Goal: Information Seeking & Learning: Check status

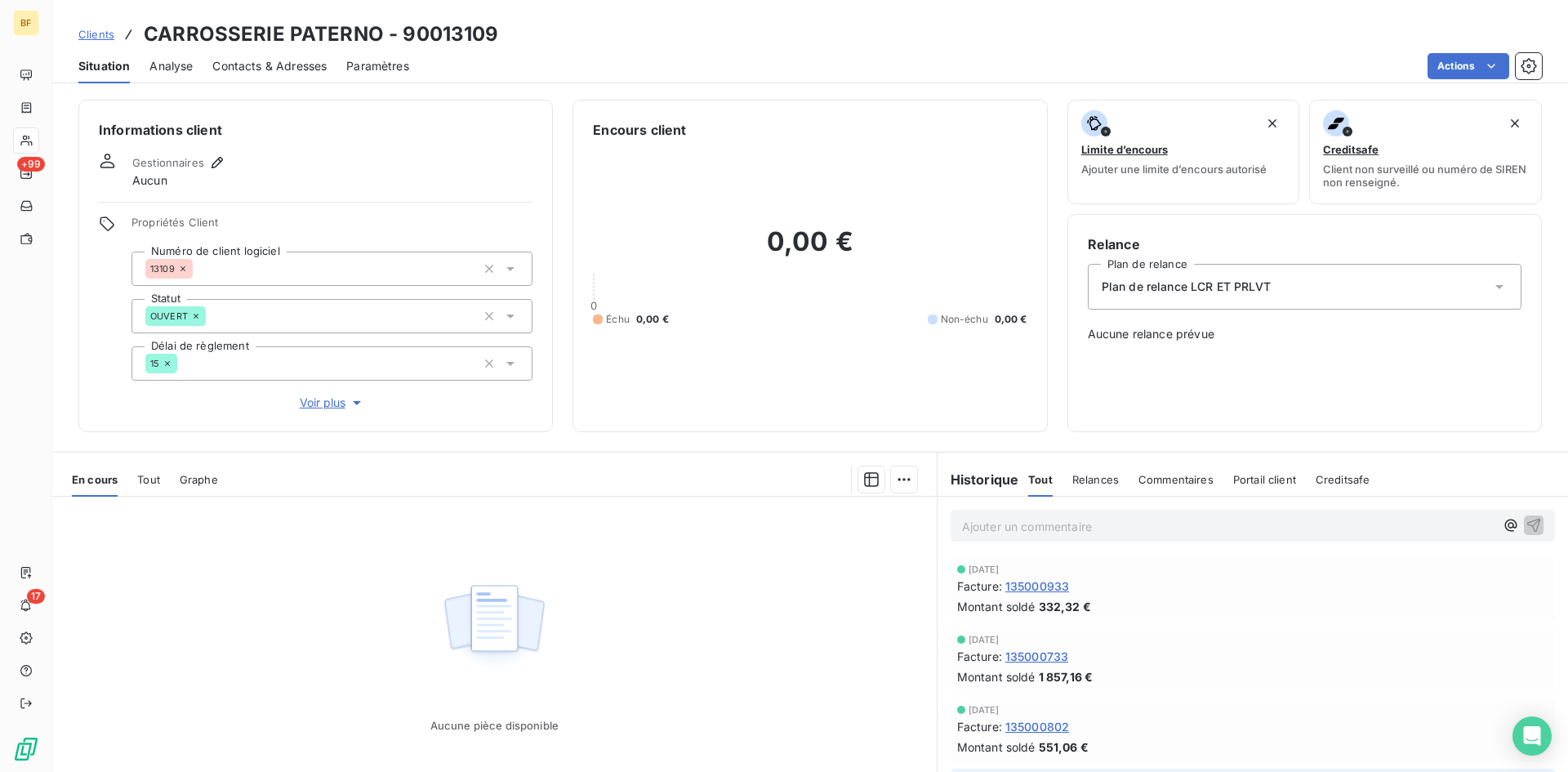
scroll to position [245, 0]
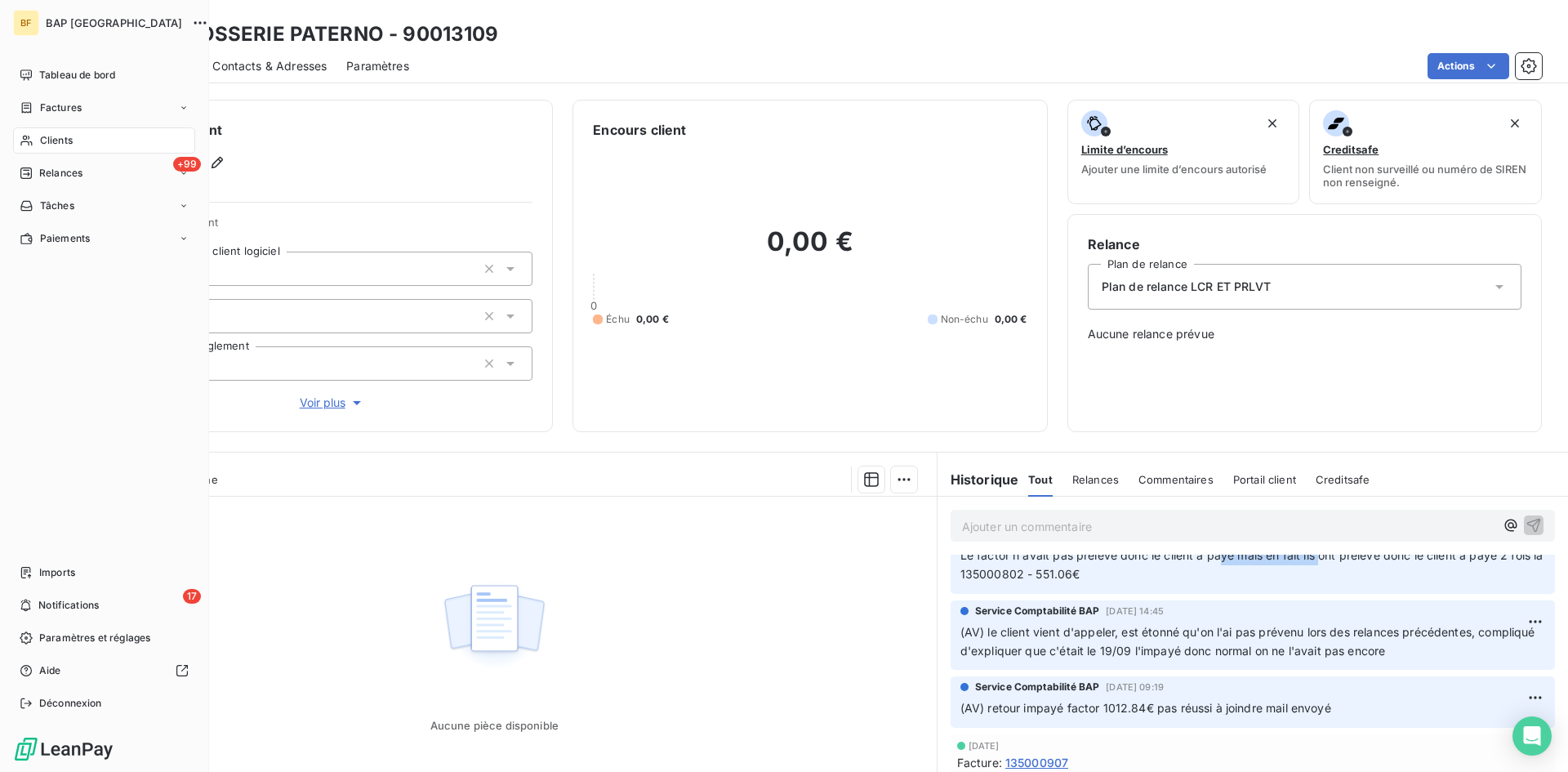
click at [74, 146] on div "Clients" at bounding box center [104, 141] width 182 height 26
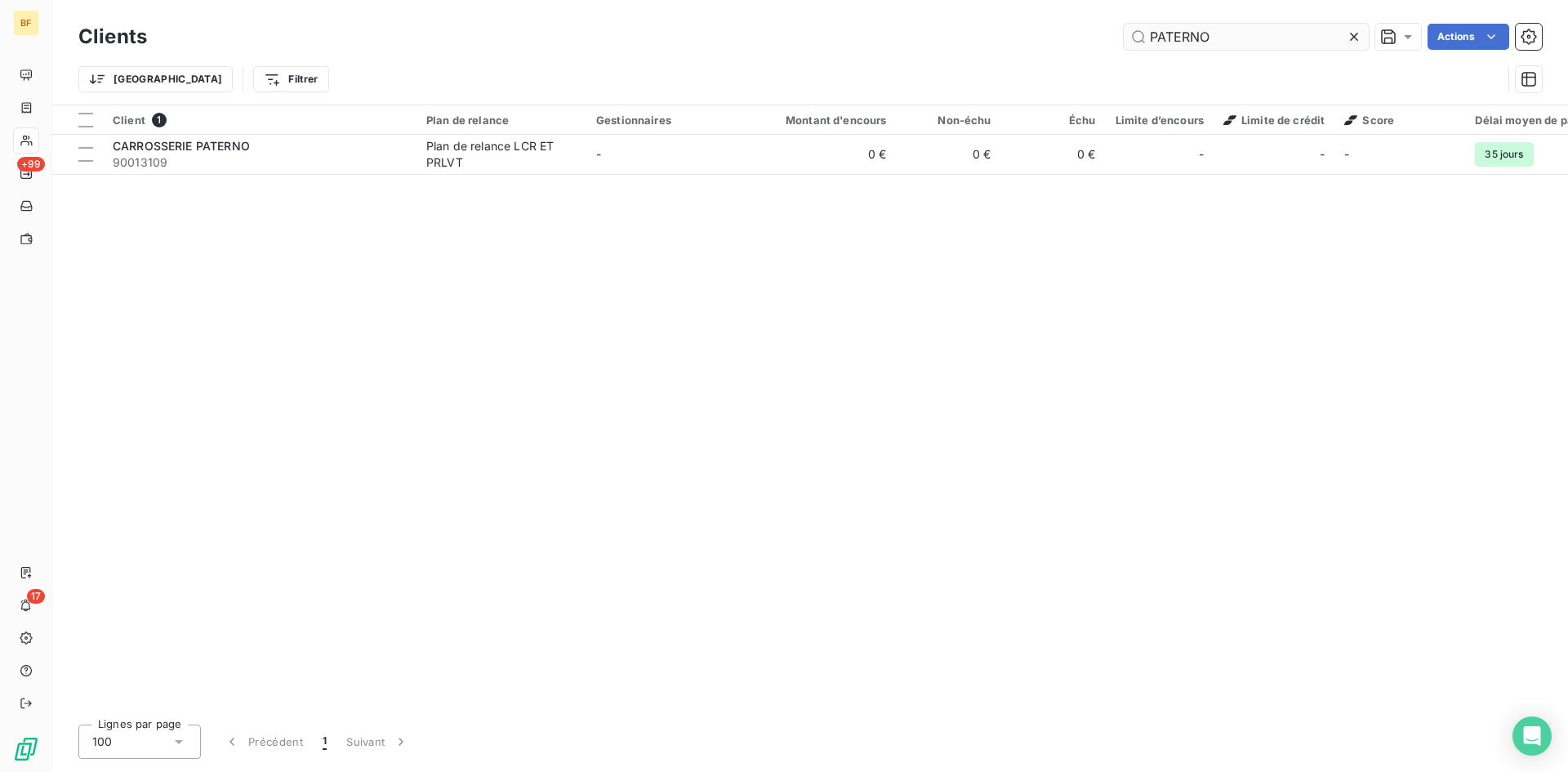
click at [1219, 34] on input "PATERNO" at bounding box center [1246, 37] width 245 height 26
type input "90002995"
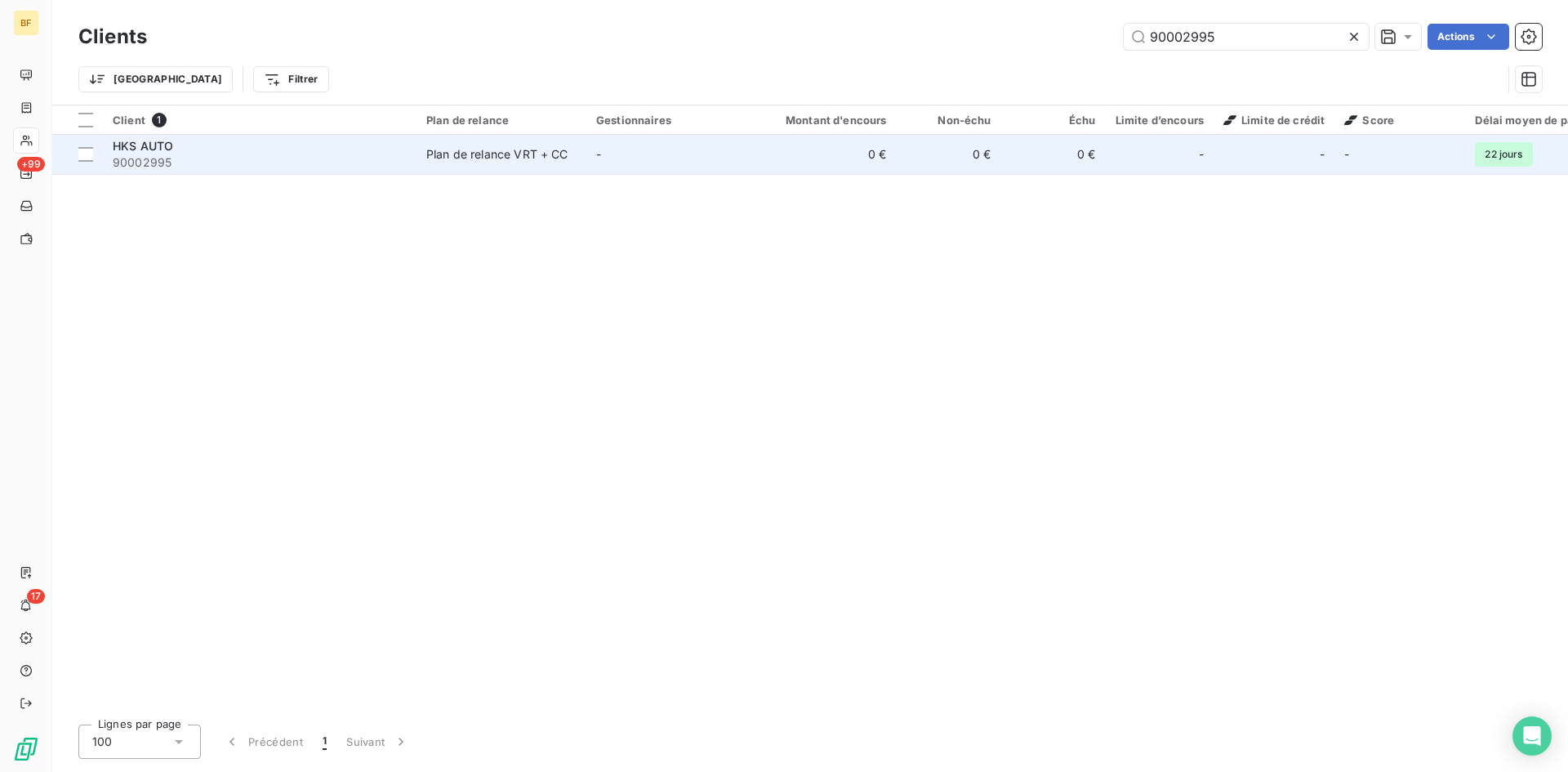
click at [531, 157] on div "Plan de relance VRT + CC" at bounding box center [498, 155] width 142 height 17
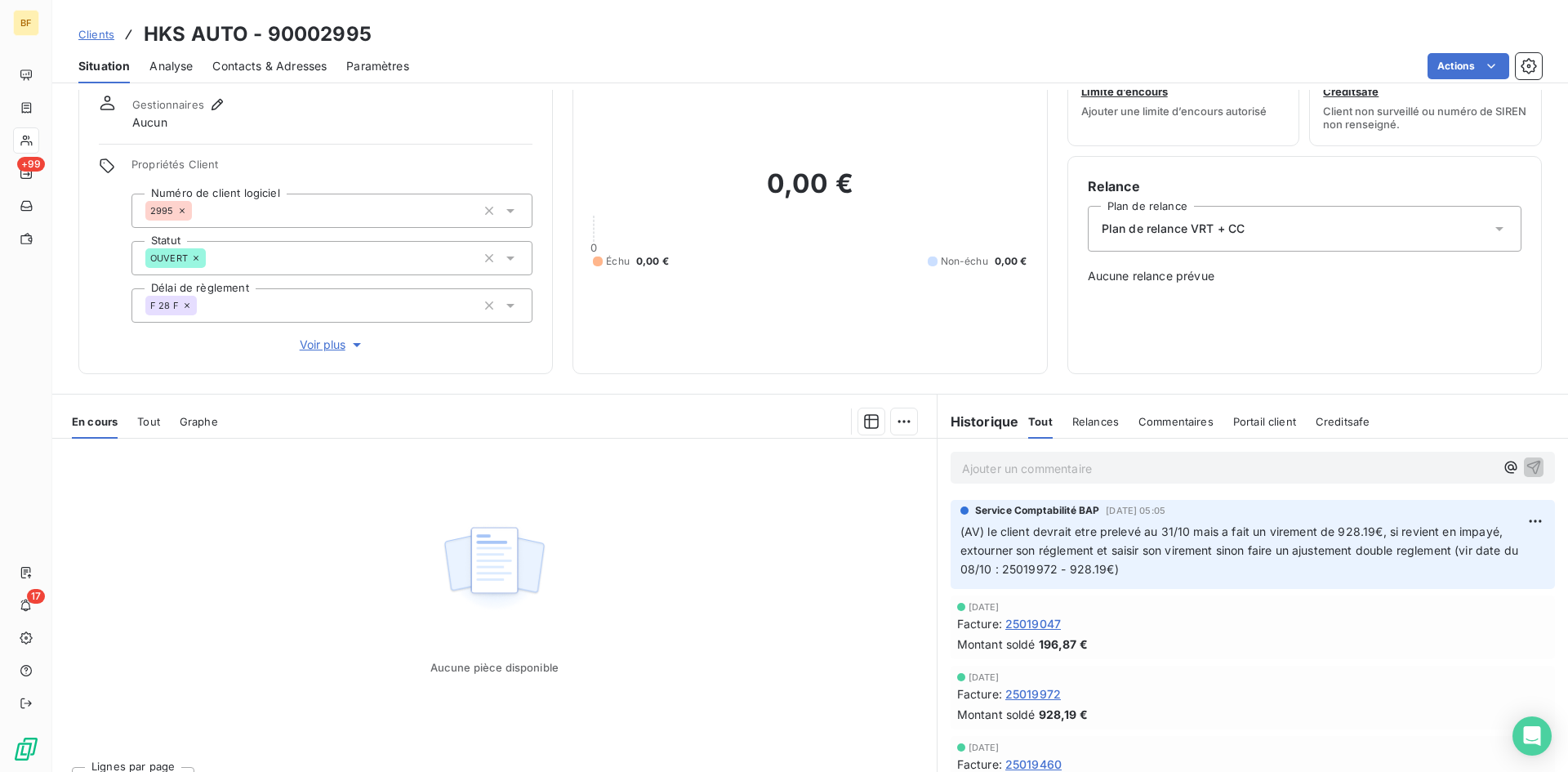
scroll to position [82, 0]
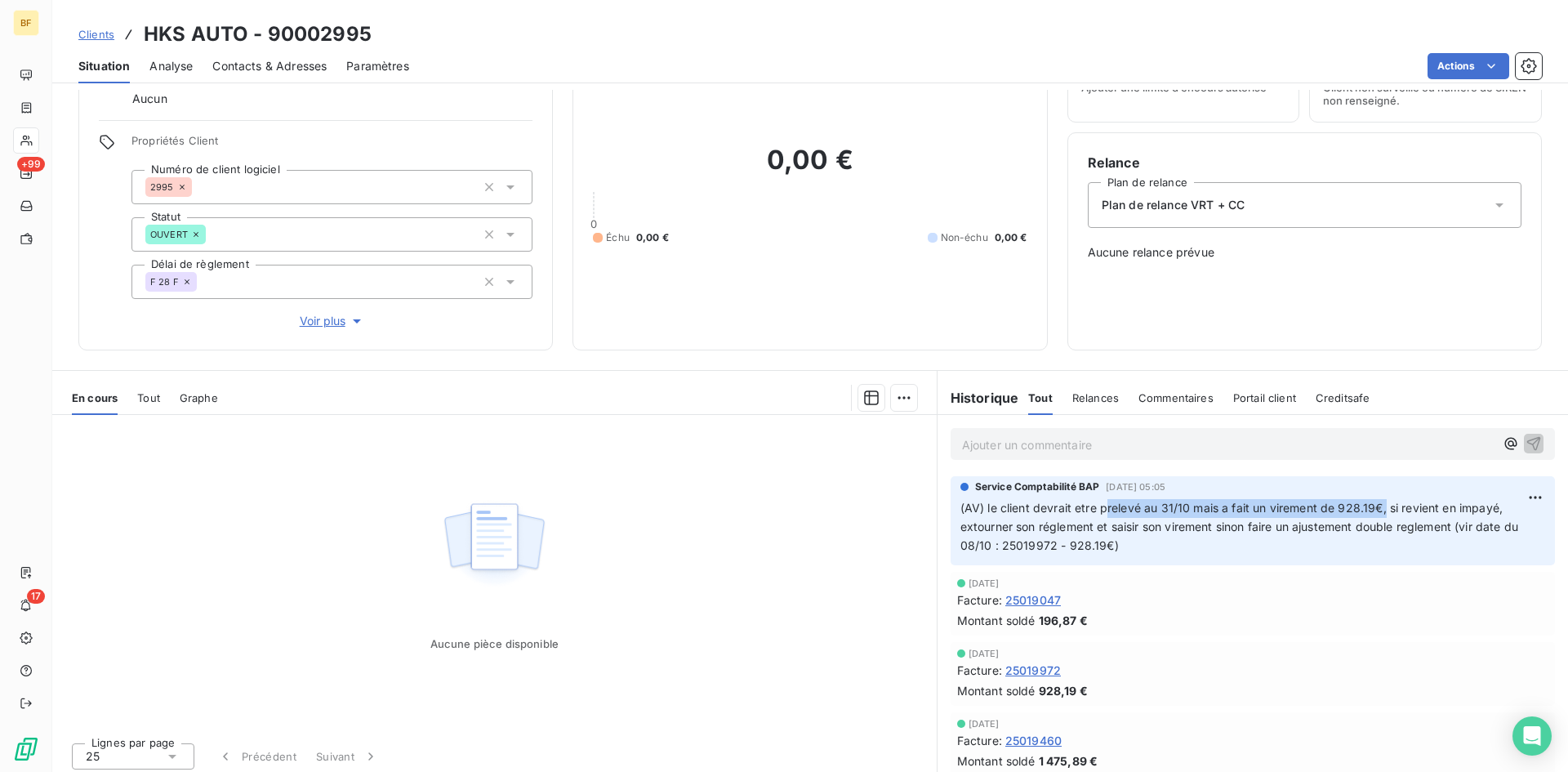
drag, startPoint x: 1108, startPoint y: 515, endPoint x: 1379, endPoint y: 514, distance: 271.0
click at [1379, 514] on p "(AV) le client devrait etre prelevé au 31/10 mais a fait un virement de 928.19€…" at bounding box center [1252, 527] width 584 height 56
drag, startPoint x: 1189, startPoint y: 524, endPoint x: 1464, endPoint y: 575, distance: 279.7
click at [1464, 575] on div "Service Comptabilité BAP [DATE] 05:05 (AV) le client devrait etre prelevé au 31…" at bounding box center [1252, 733] width 631 height 522
